Goal: Navigation & Orientation: Find specific page/section

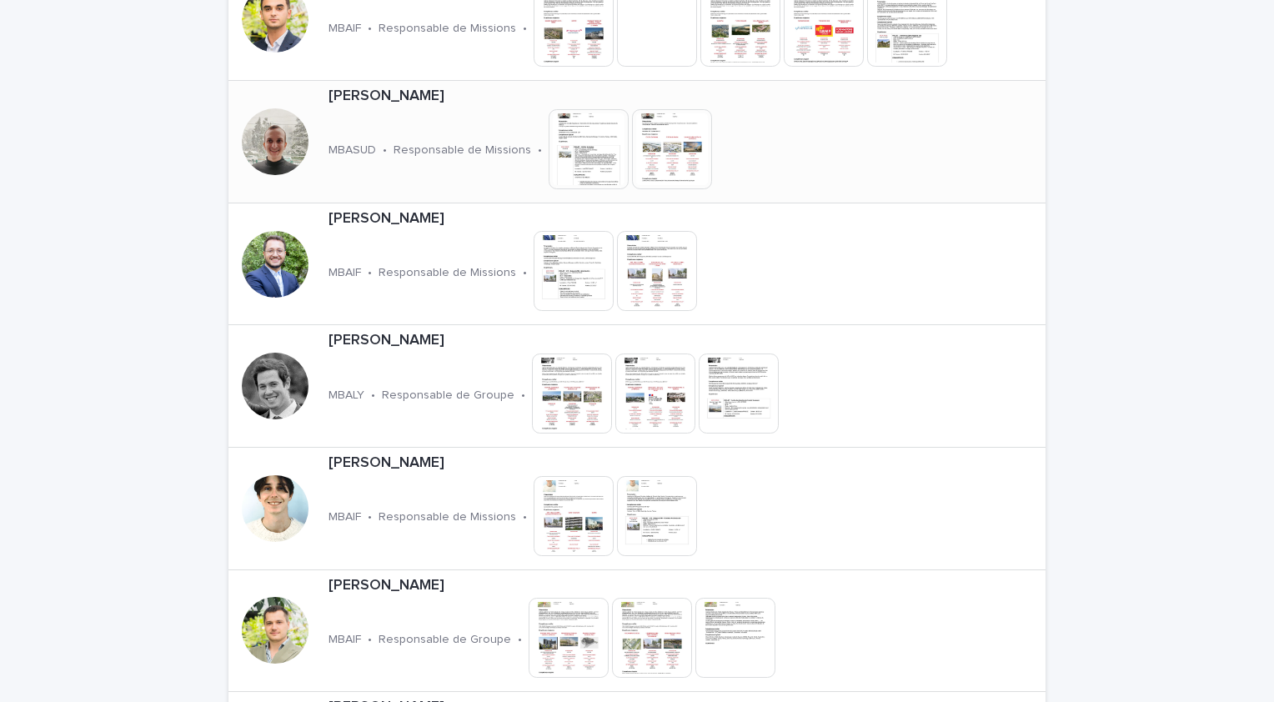
scroll to position [750, 0]
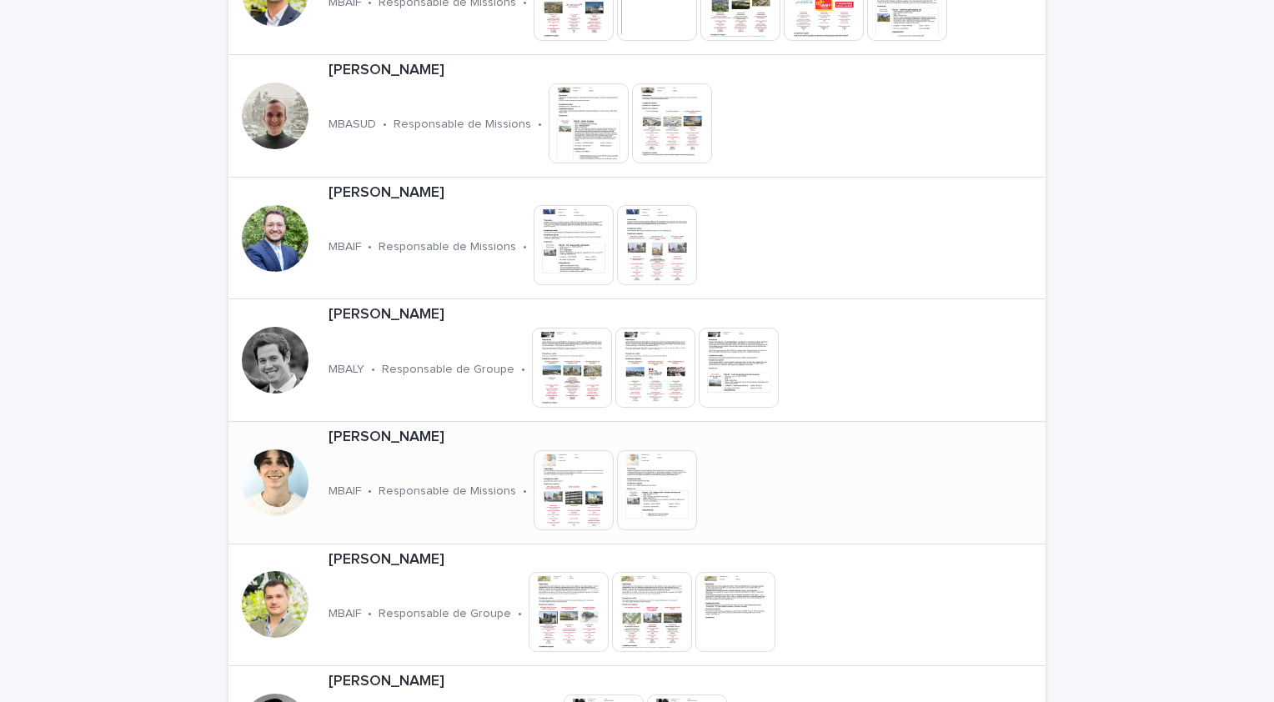
click at [443, 435] on p "[PERSON_NAME]" at bounding box center [572, 437] width 488 height 18
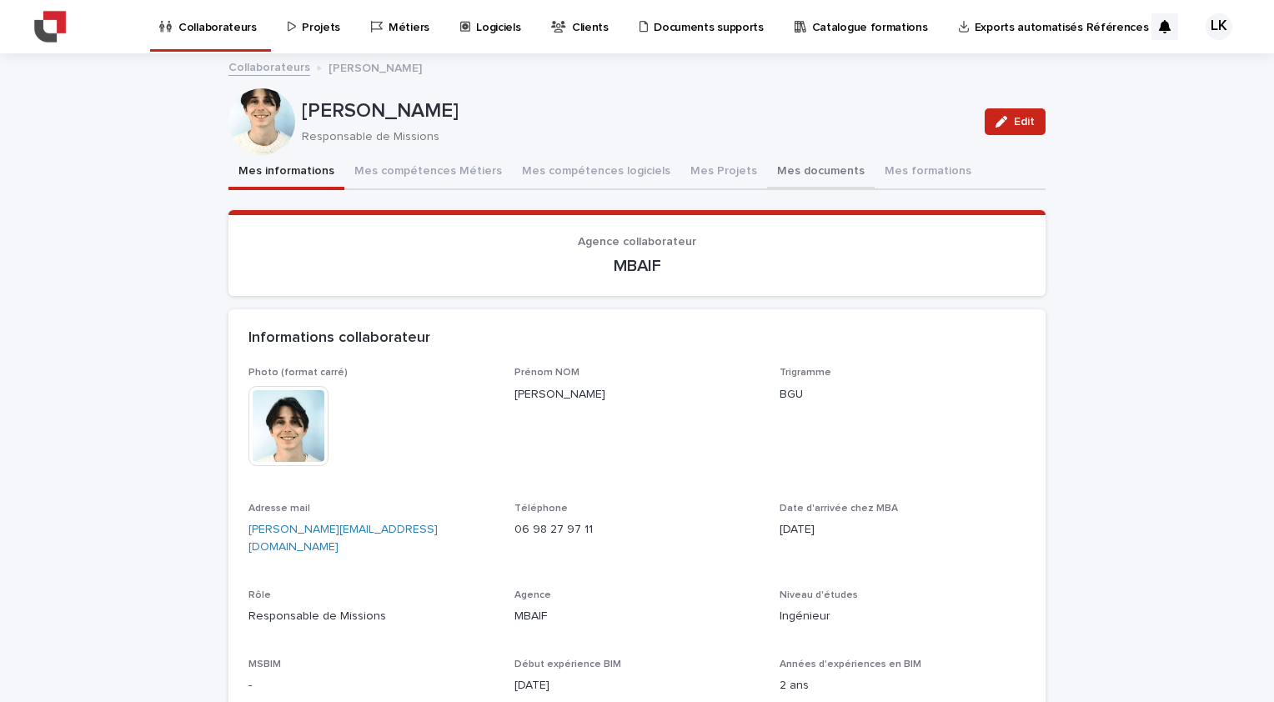
click at [782, 171] on button "Mes documents" at bounding box center [821, 172] width 108 height 35
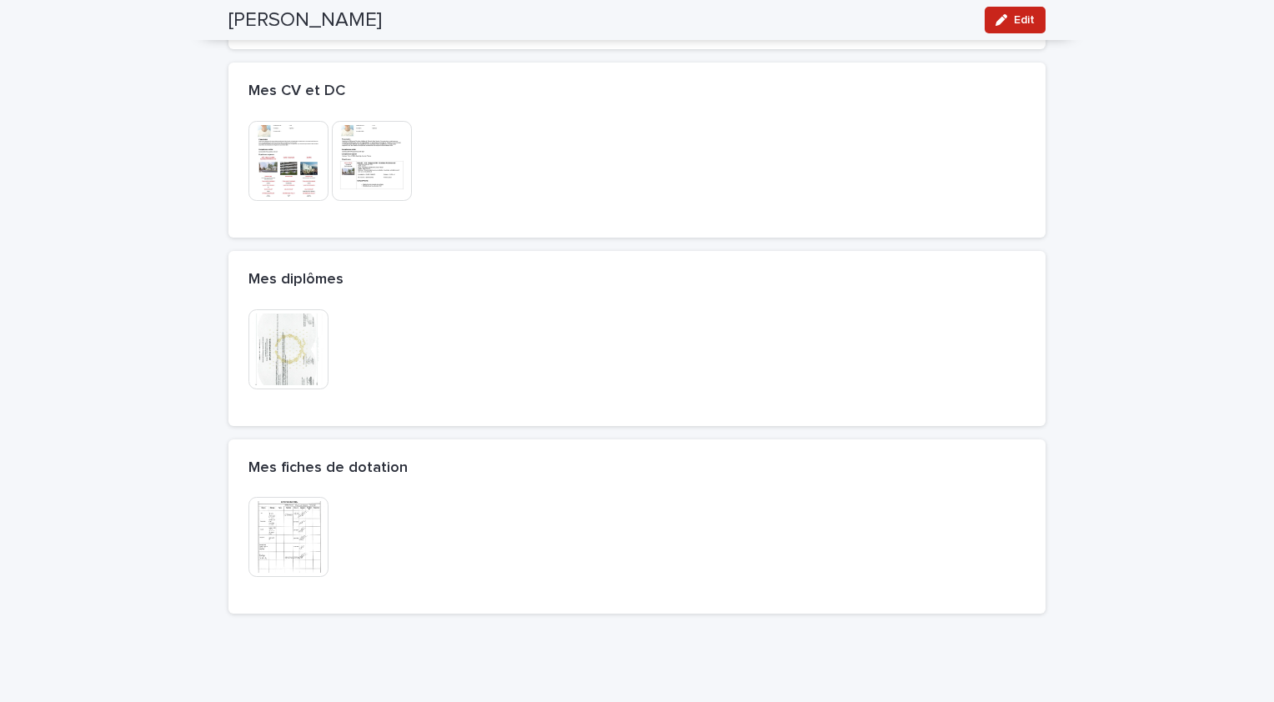
scroll to position [346, 0]
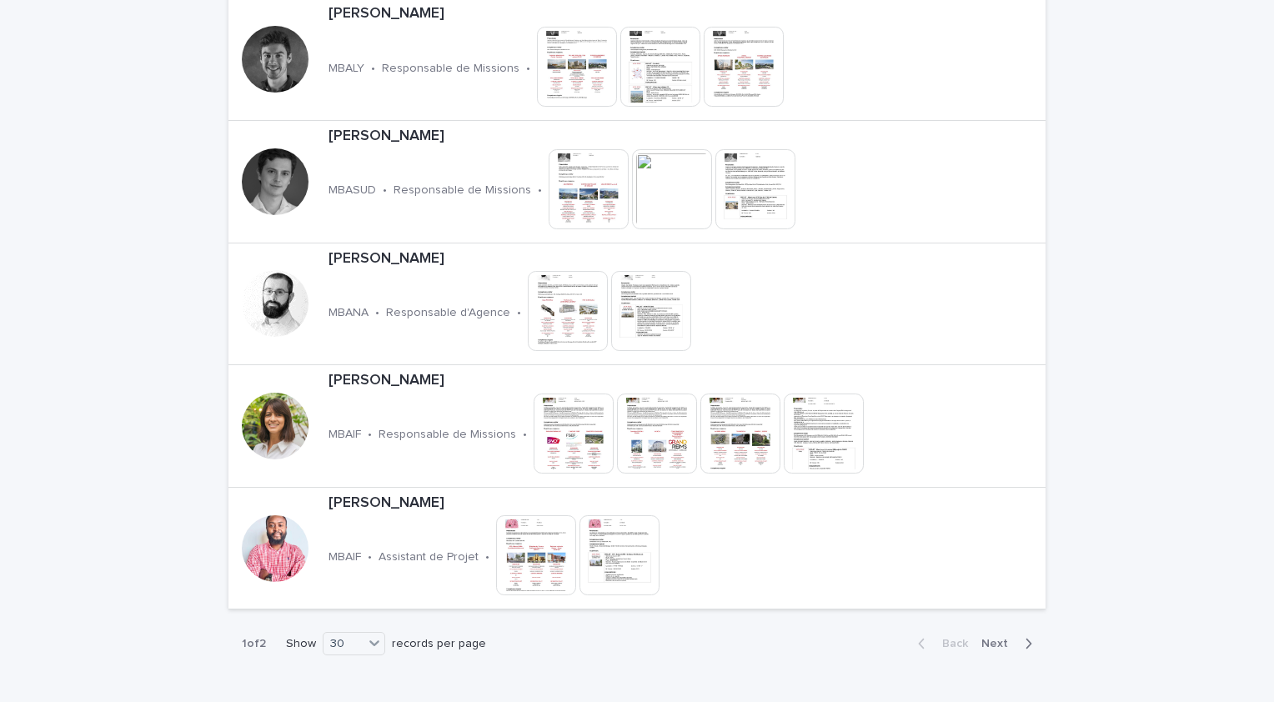
scroll to position [3499, 0]
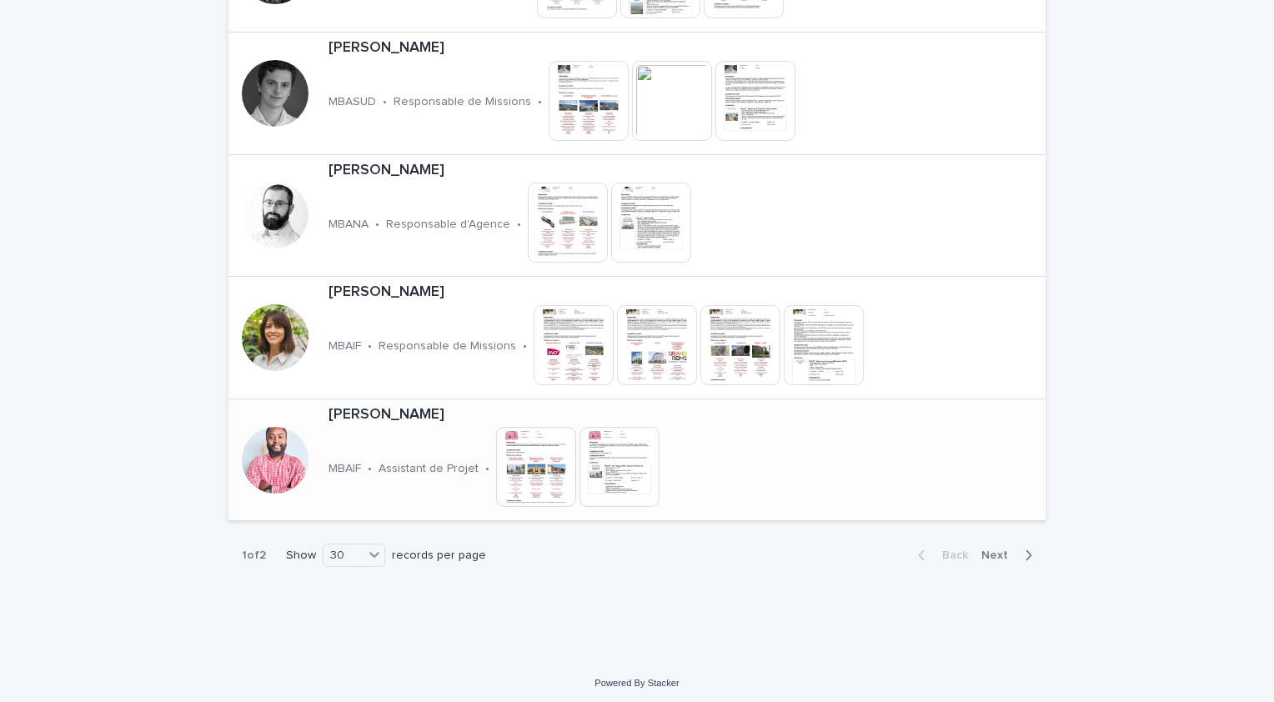
click at [470, 406] on p "[PERSON_NAME]" at bounding box center [553, 415] width 450 height 18
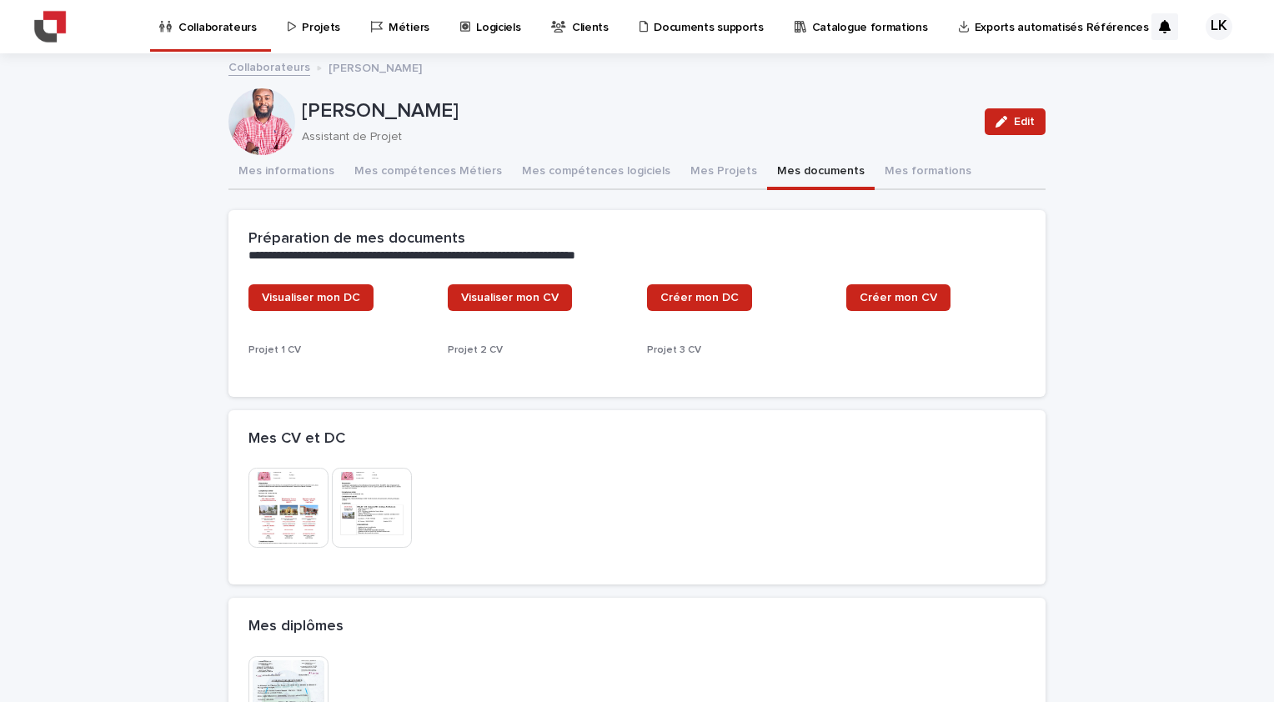
click at [767, 176] on button "Mes documents" at bounding box center [821, 172] width 108 height 35
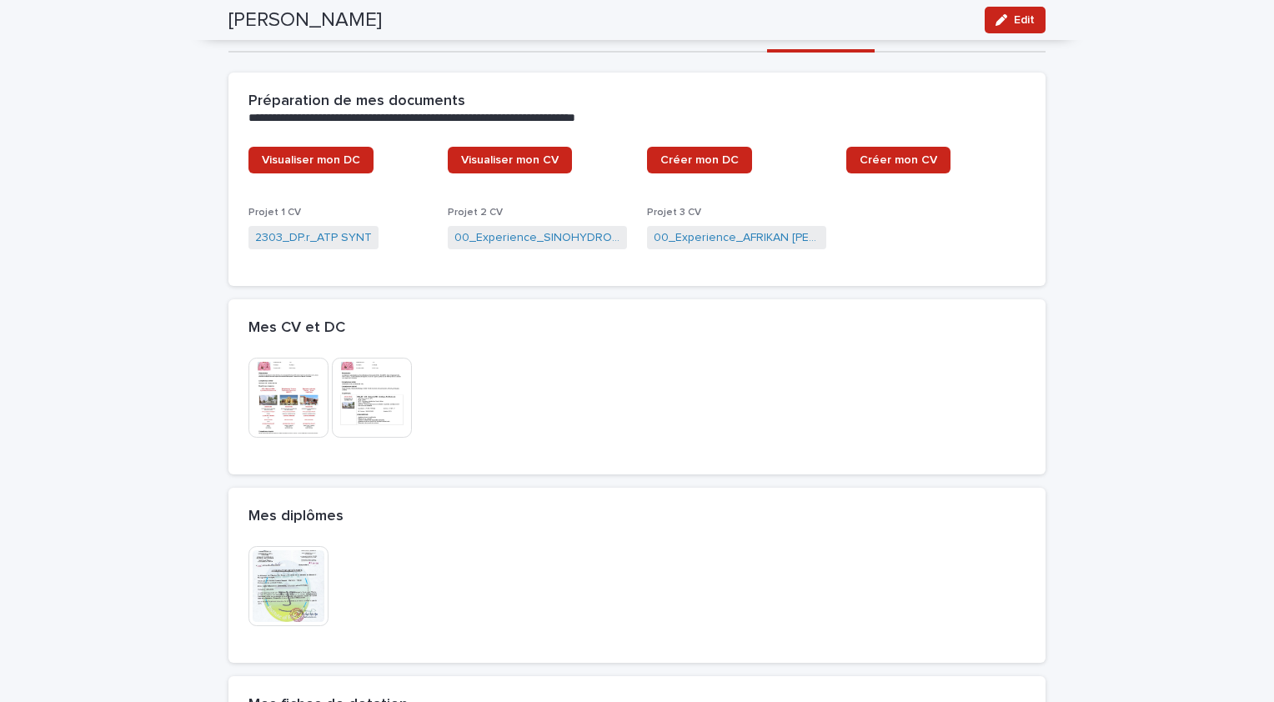
scroll to position [96, 0]
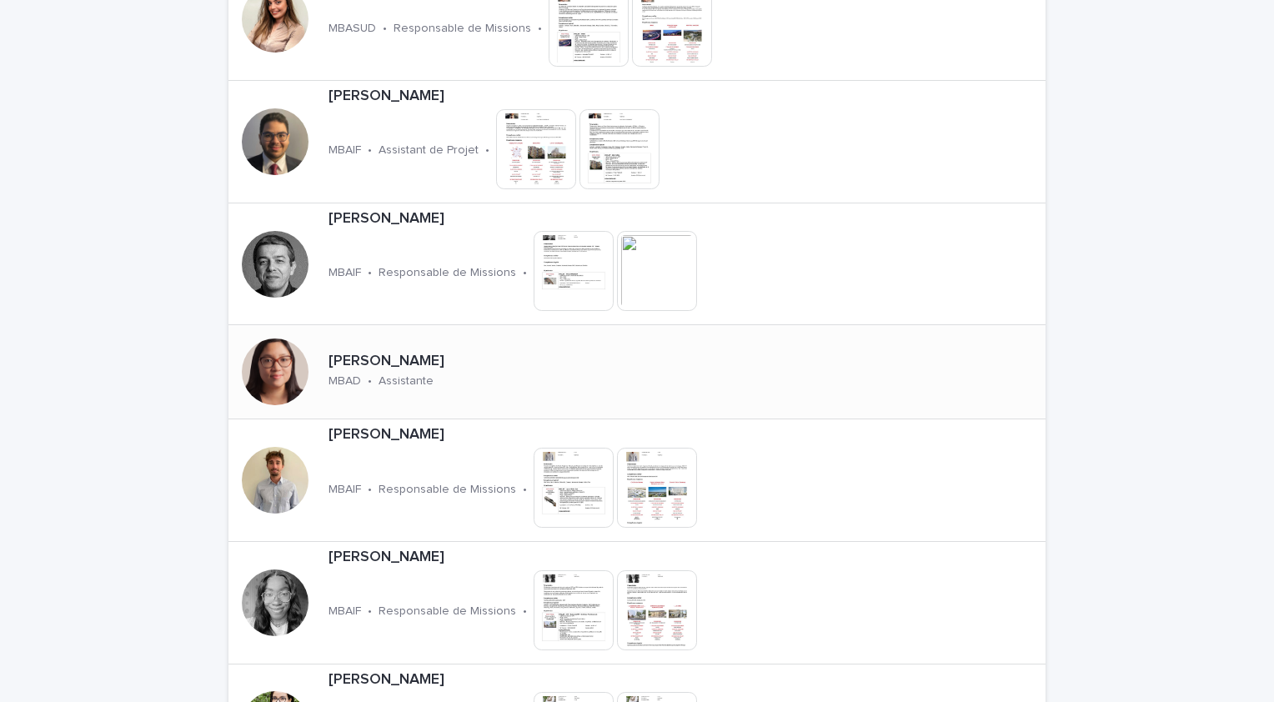
scroll to position [2167, 0]
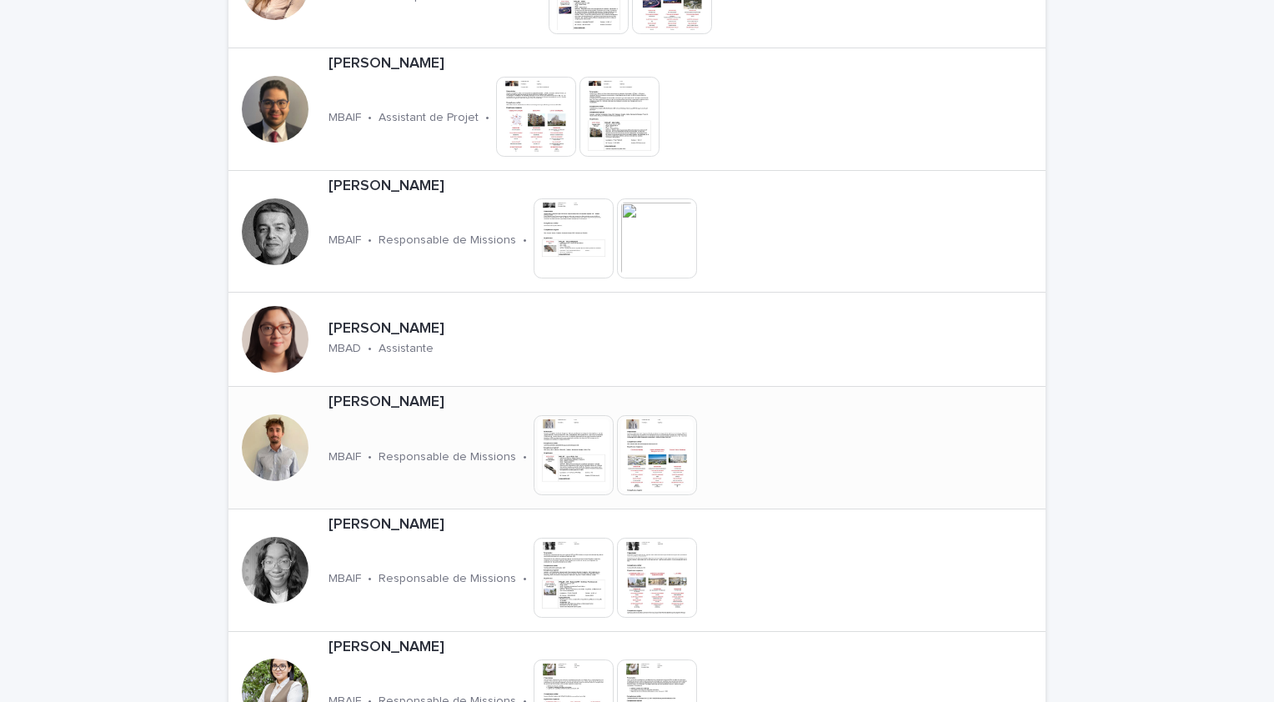
click at [423, 398] on p "[PERSON_NAME]" at bounding box center [572, 402] width 488 height 18
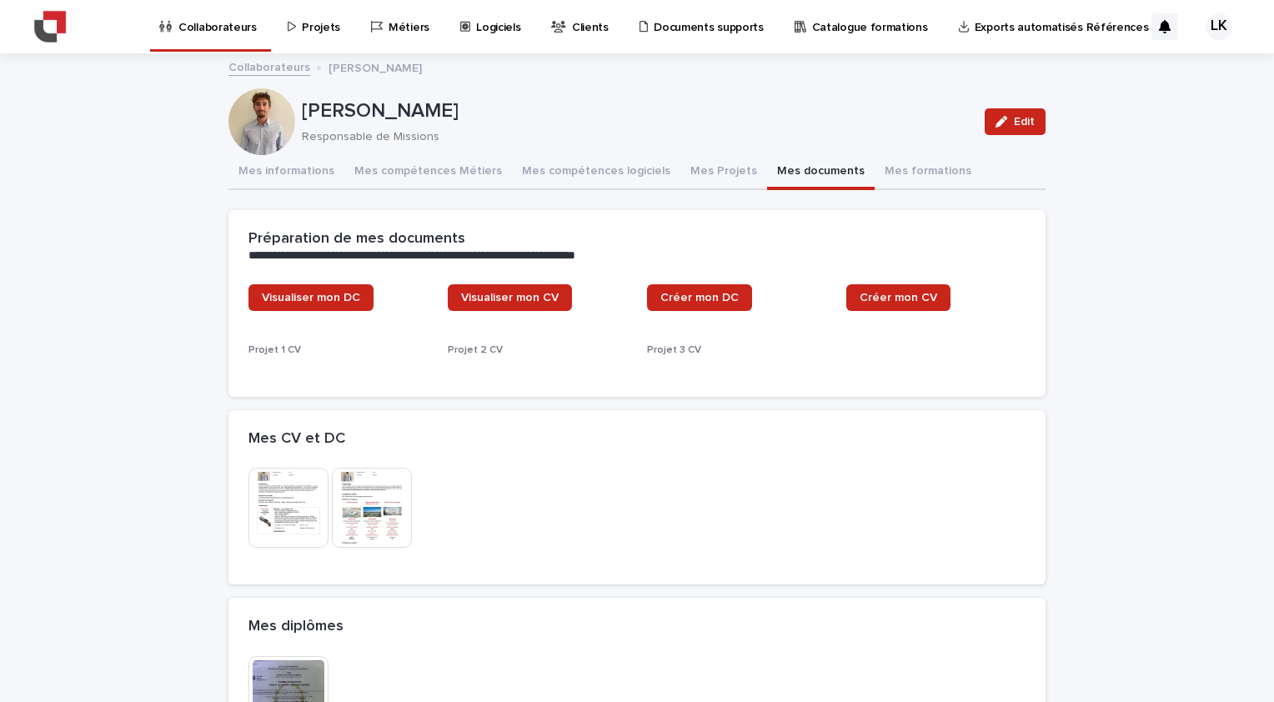
click at [805, 175] on button "Mes documents" at bounding box center [821, 172] width 108 height 35
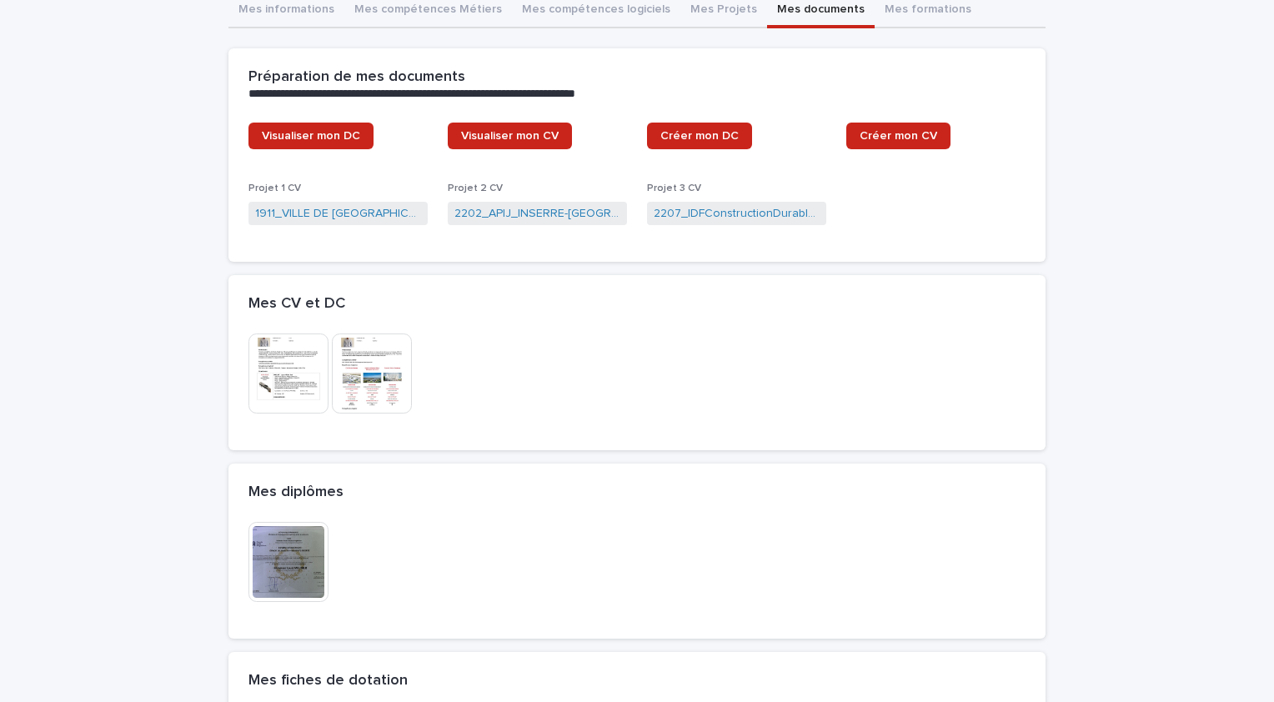
scroll to position [429, 0]
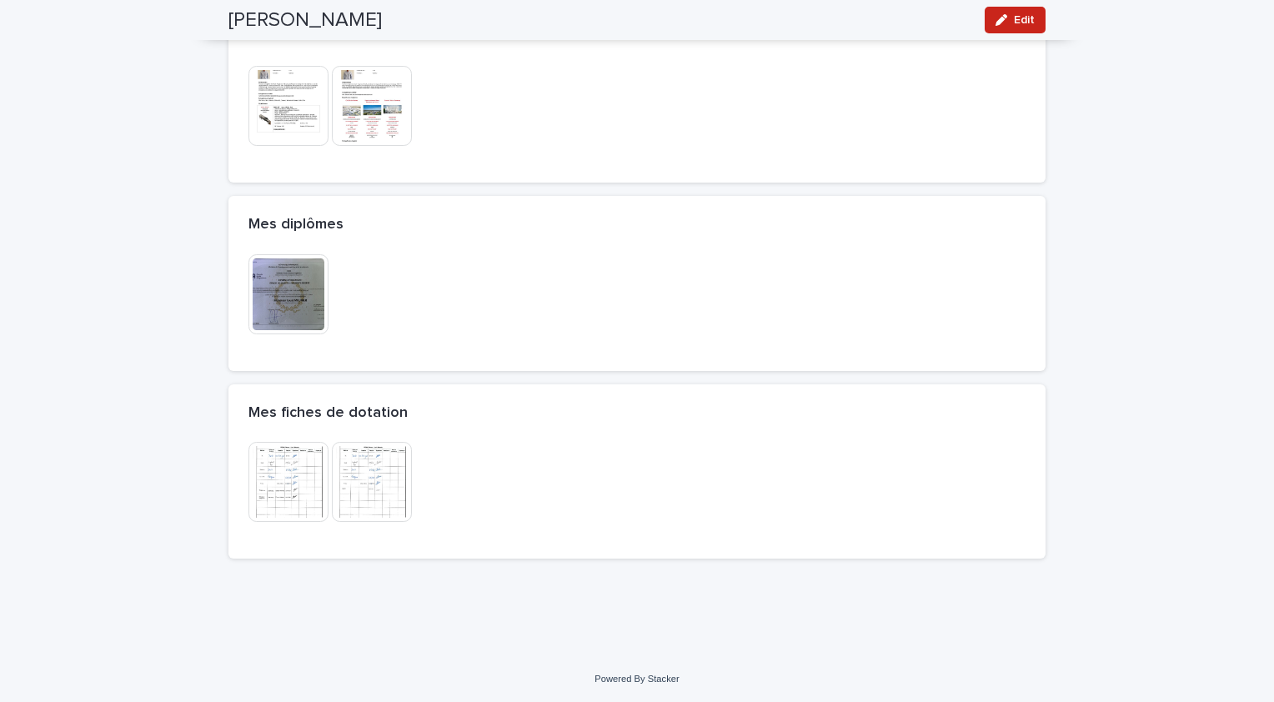
click at [287, 491] on img at bounding box center [288, 482] width 80 height 80
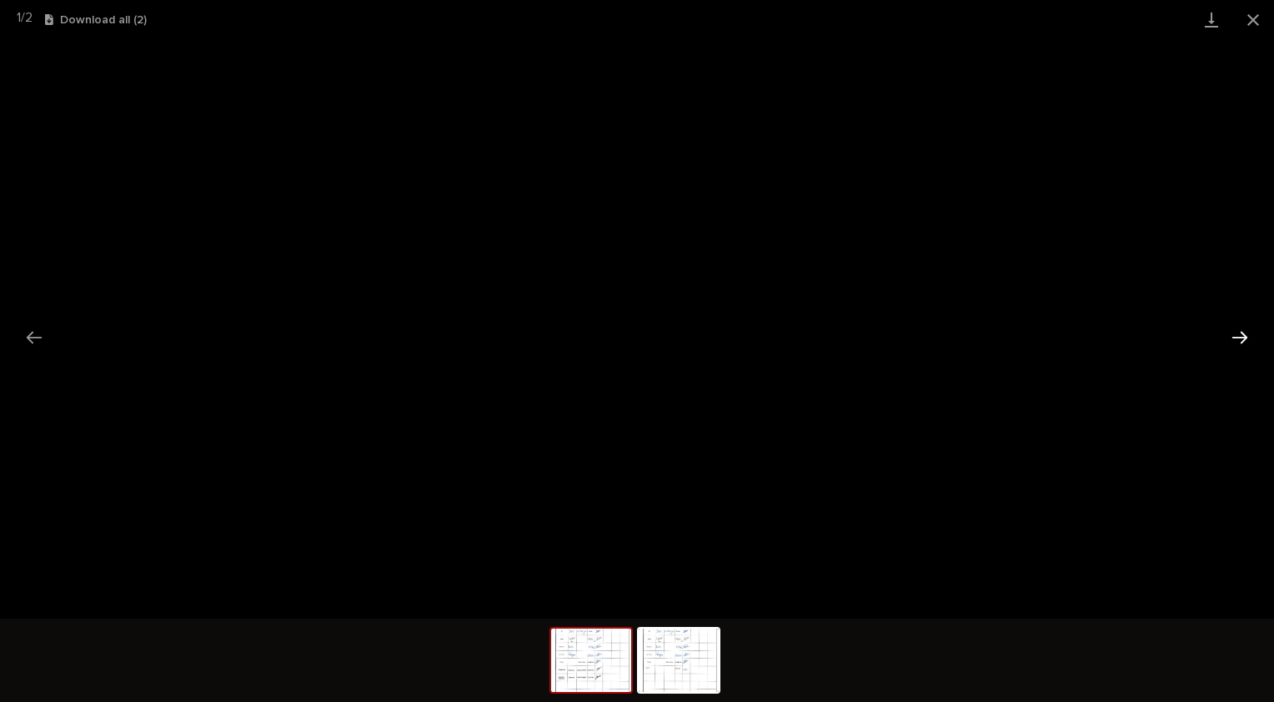
click at [1241, 332] on button "Next slide" at bounding box center [1239, 337] width 35 height 33
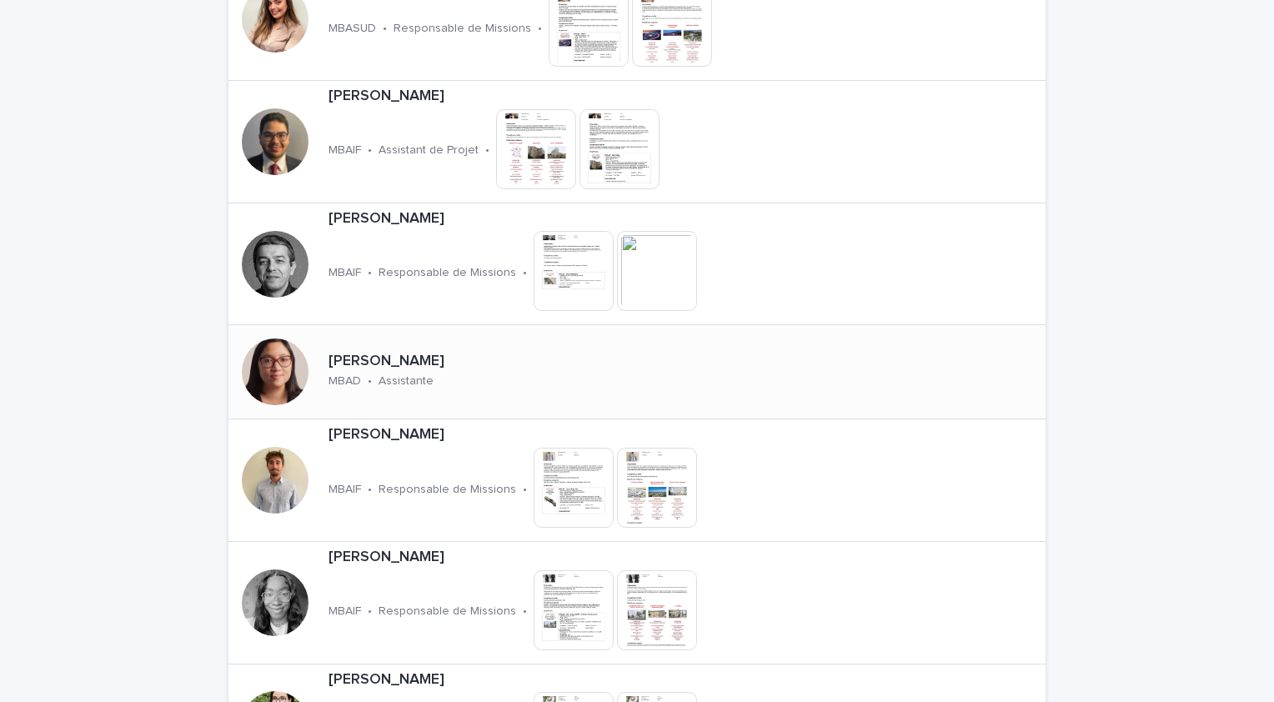
scroll to position [2082, 0]
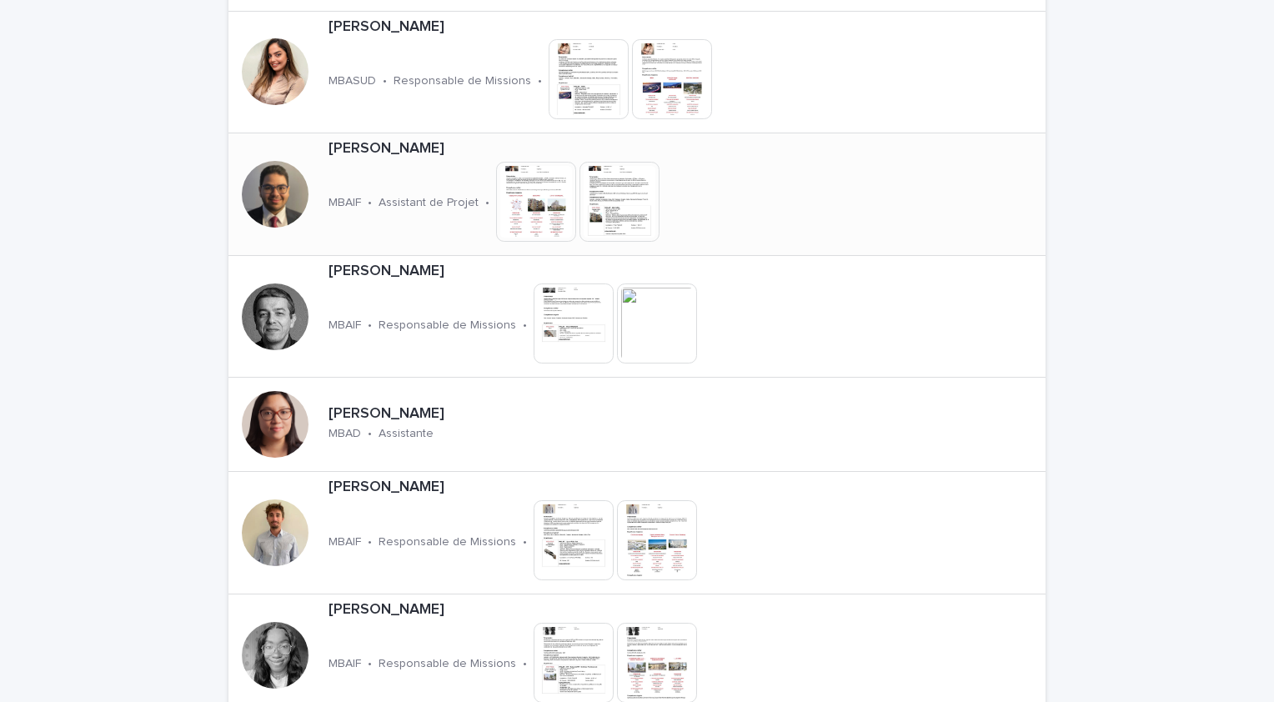
click at [402, 163] on div "[PERSON_NAME] MBAIF • Assistant de Projet • This file cannot be opened Download…" at bounding box center [553, 194] width 463 height 122
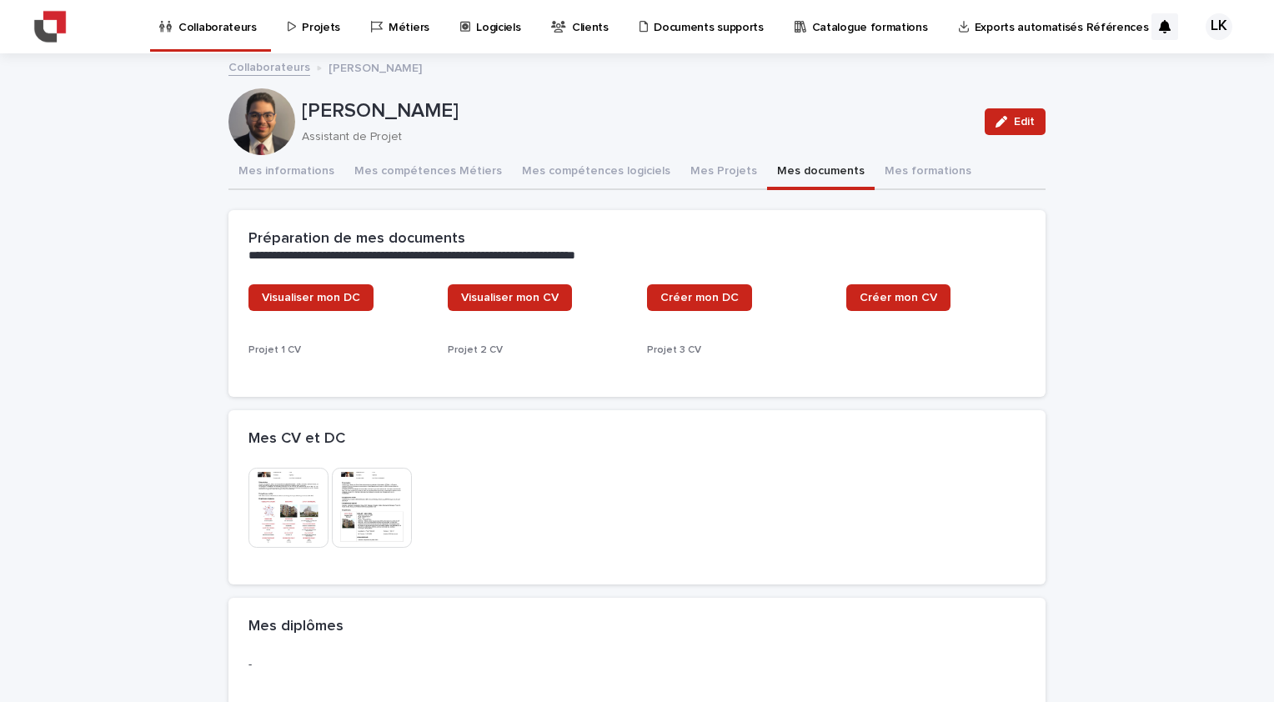
click at [787, 172] on button "Mes documents" at bounding box center [821, 172] width 108 height 35
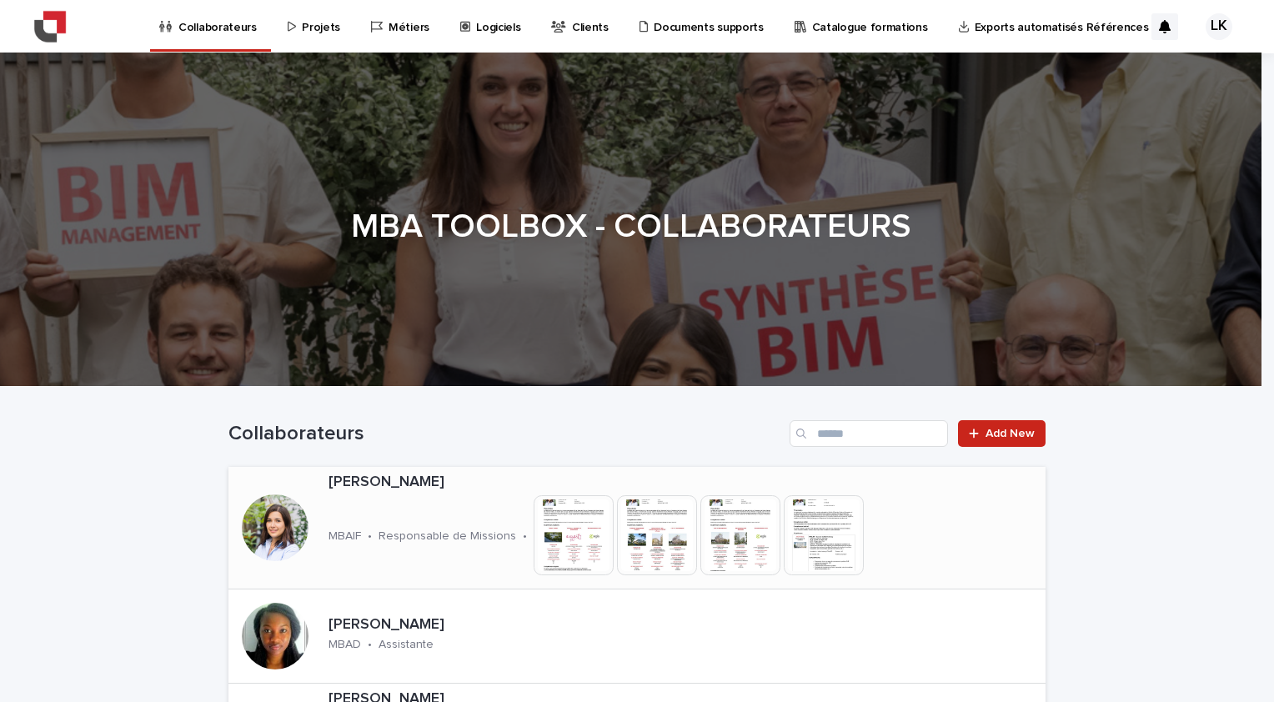
click at [399, 505] on div "[PERSON_NAME] MBAIF • Responsable de Missions • This file cannot be opened Down…" at bounding box center [656, 528] width 668 height 122
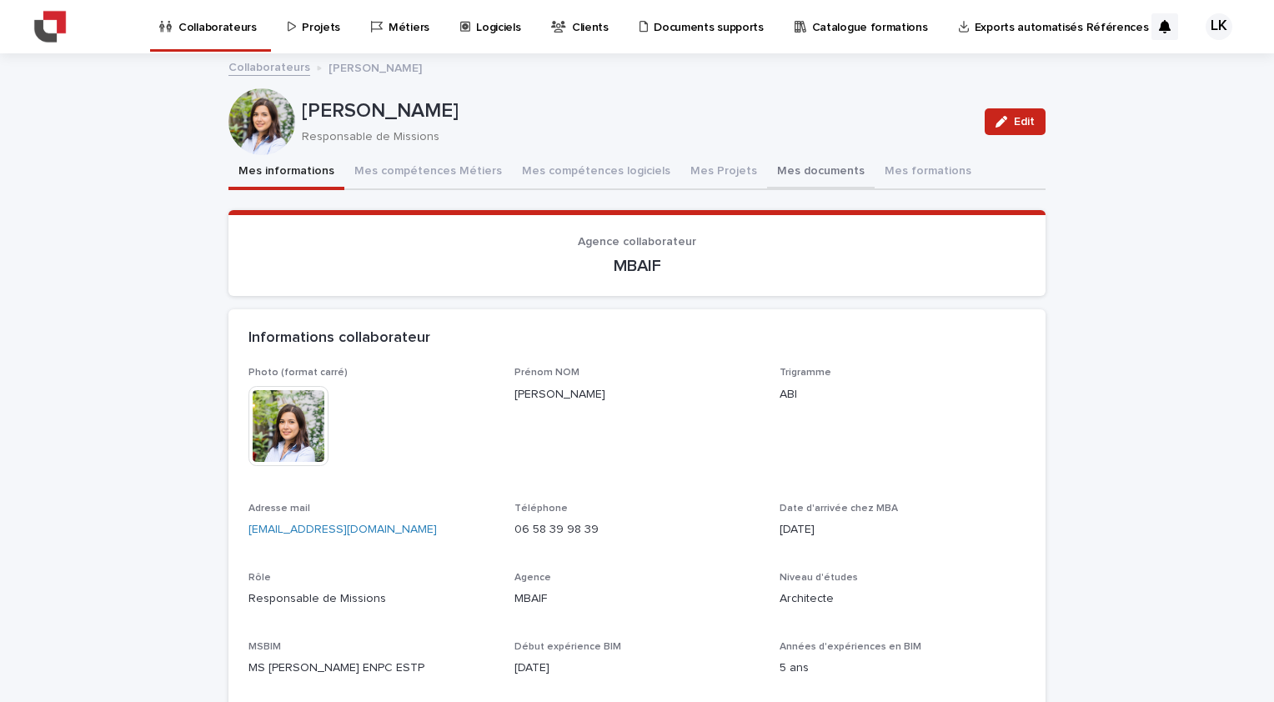
click at [779, 169] on button "Mes documents" at bounding box center [821, 172] width 108 height 35
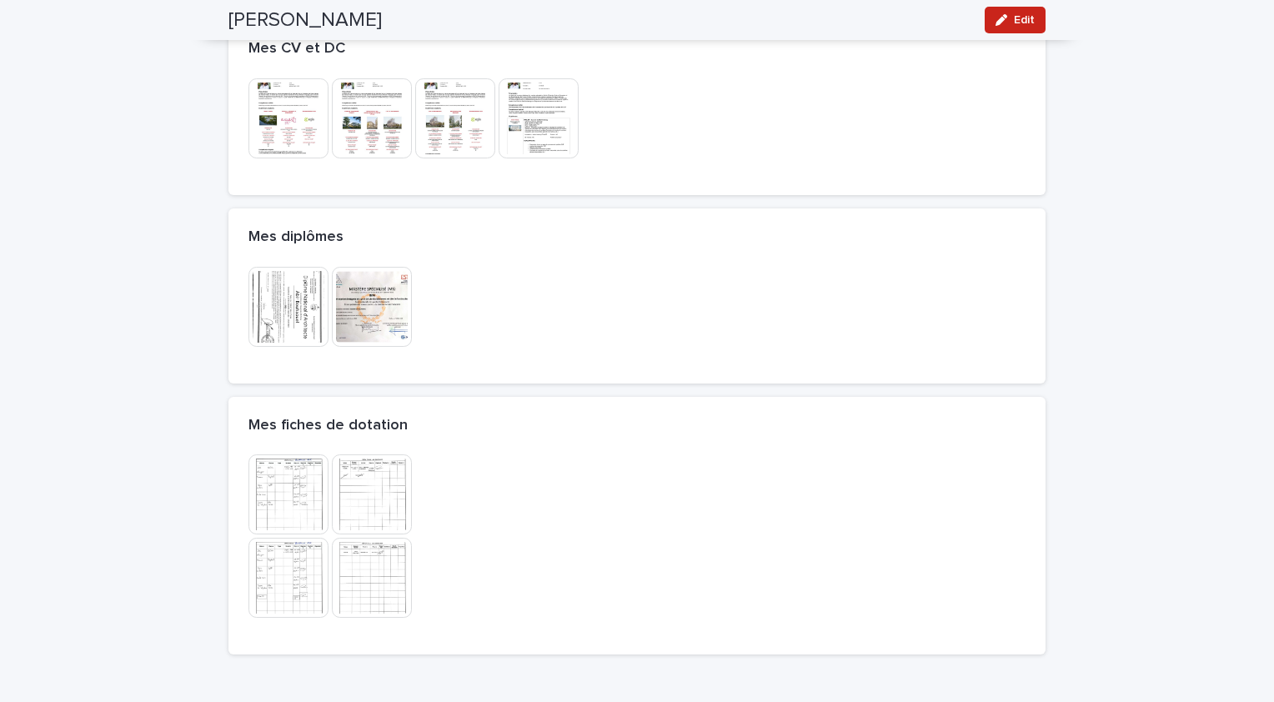
scroll to position [500, 0]
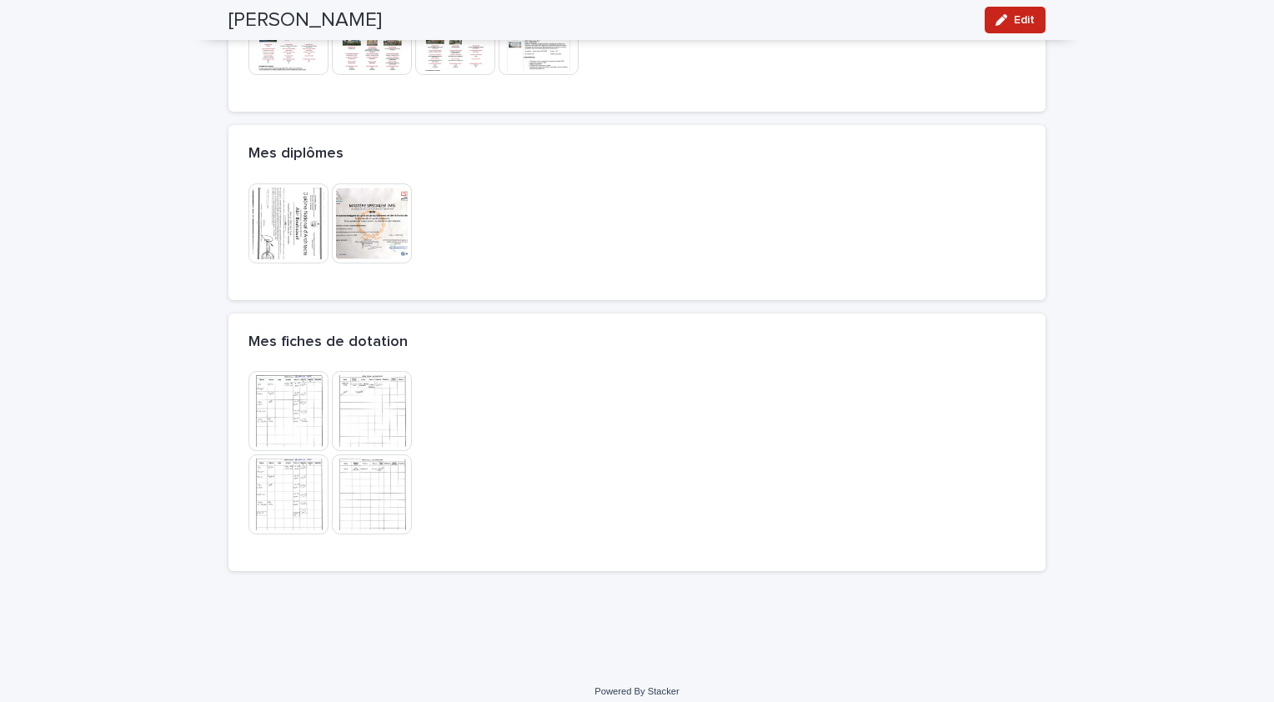
click at [365, 502] on img at bounding box center [372, 494] width 80 height 80
